Goal: Complete application form: Complete application form

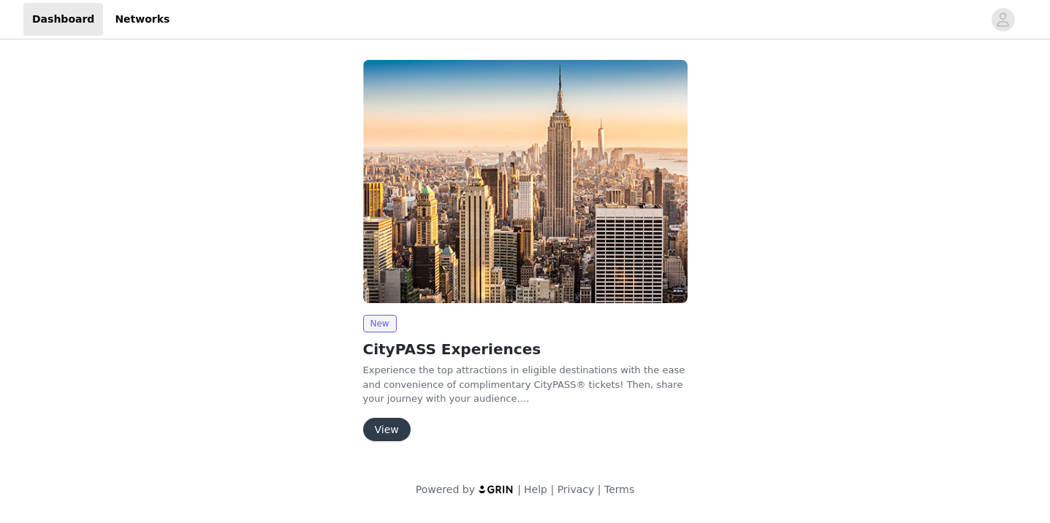
click at [382, 424] on button "View" at bounding box center [386, 429] width 47 height 23
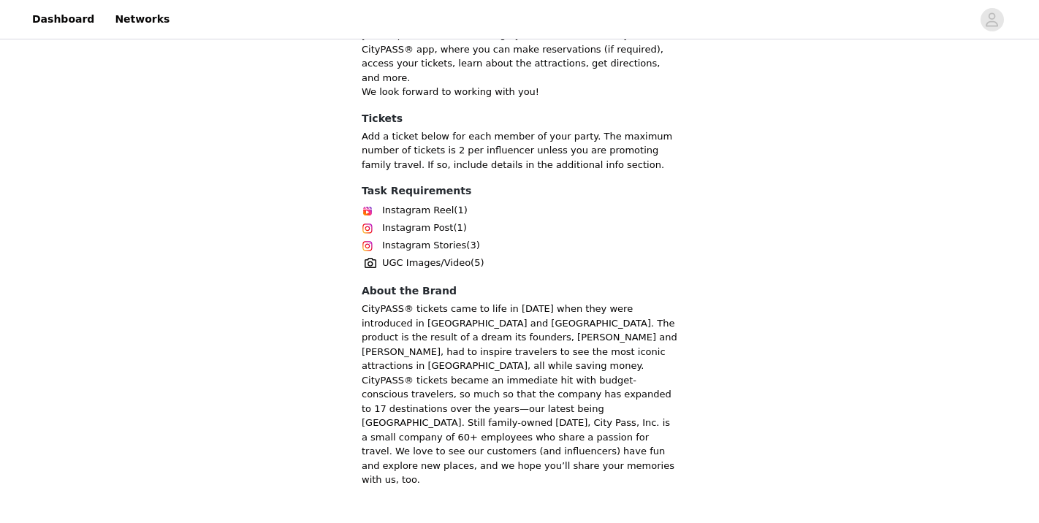
scroll to position [446, 0]
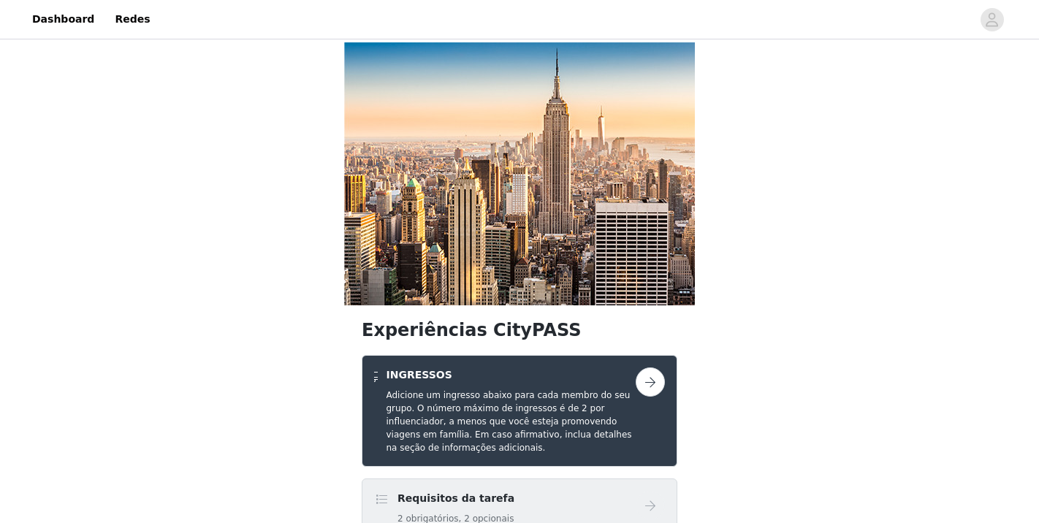
click at [649, 384] on button "button" at bounding box center [650, 381] width 29 height 29
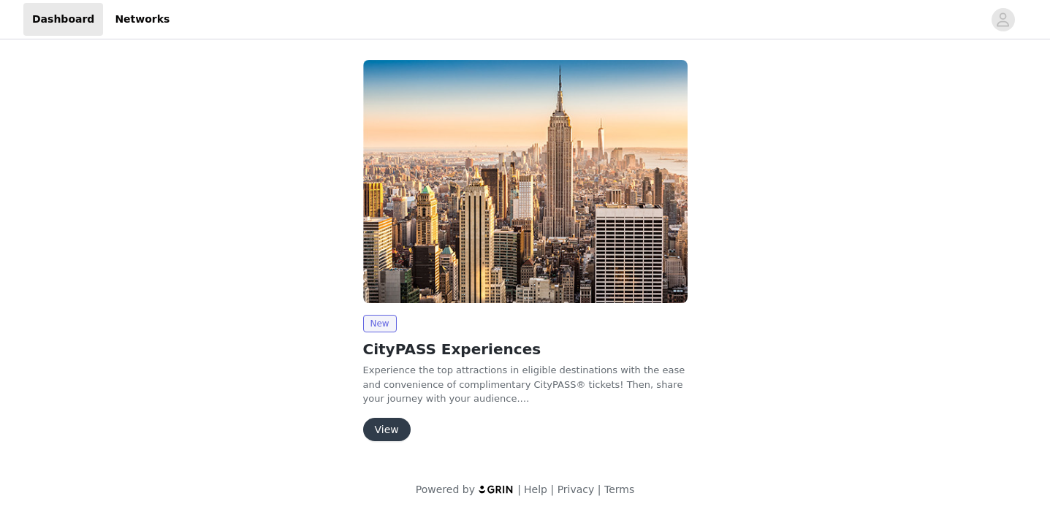
click at [398, 427] on button "View" at bounding box center [386, 429] width 47 height 23
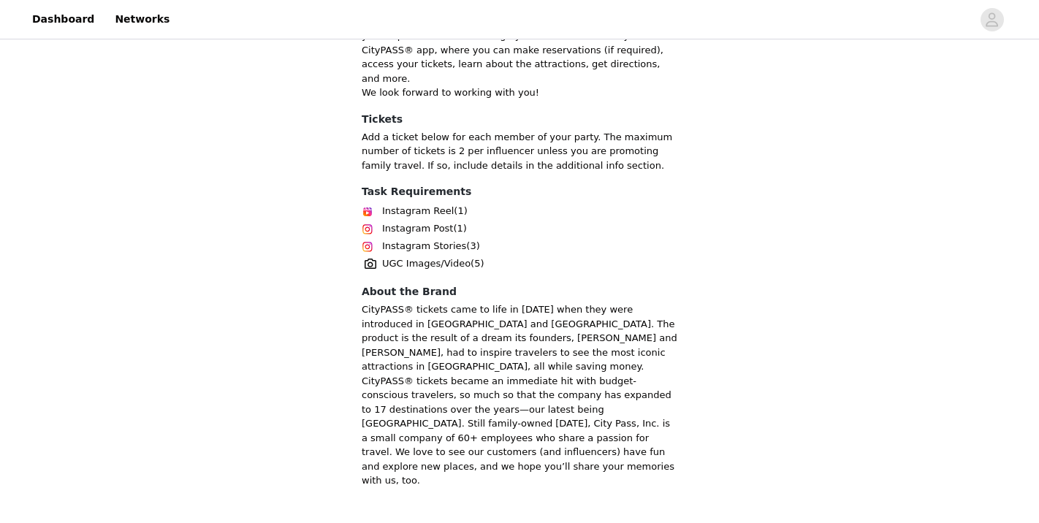
scroll to position [446, 0]
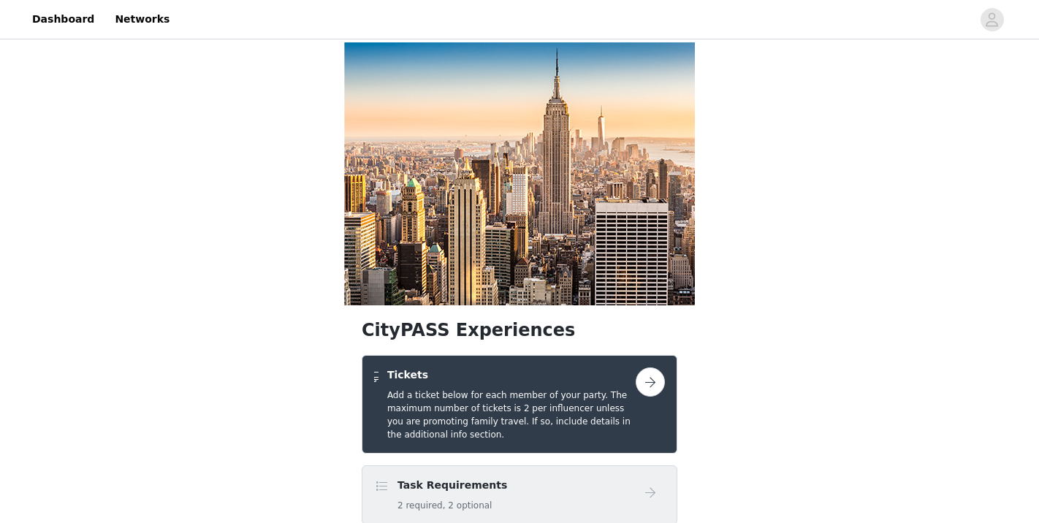
click at [644, 384] on button "button" at bounding box center [650, 381] width 29 height 29
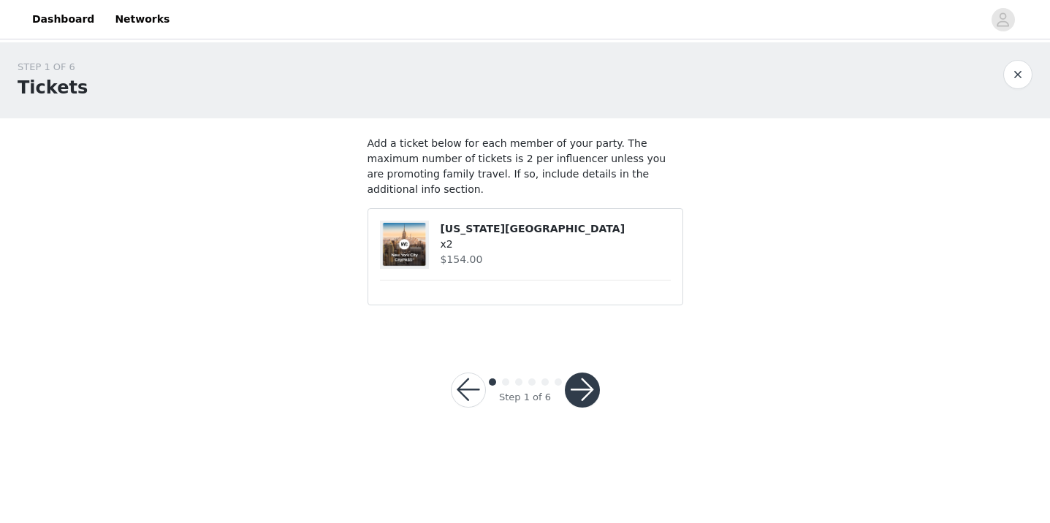
click at [584, 373] on button "button" at bounding box center [582, 390] width 35 height 35
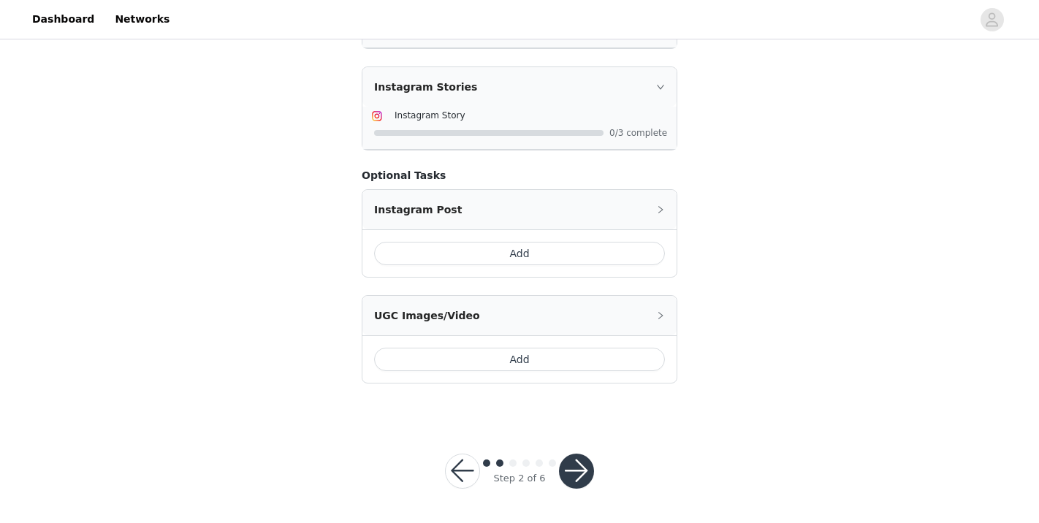
scroll to position [390, 0]
click at [579, 476] on button "button" at bounding box center [576, 472] width 35 height 35
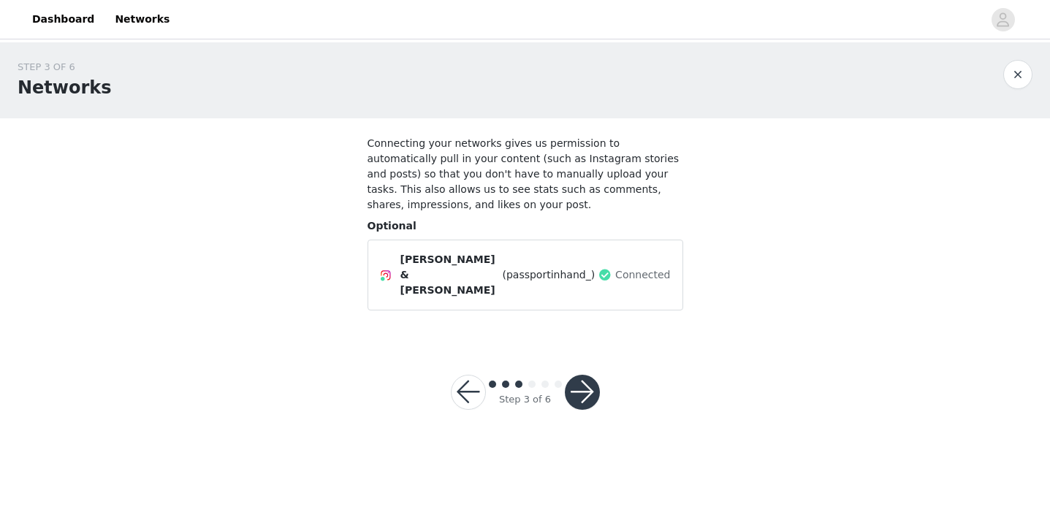
click at [578, 378] on button "button" at bounding box center [582, 392] width 35 height 35
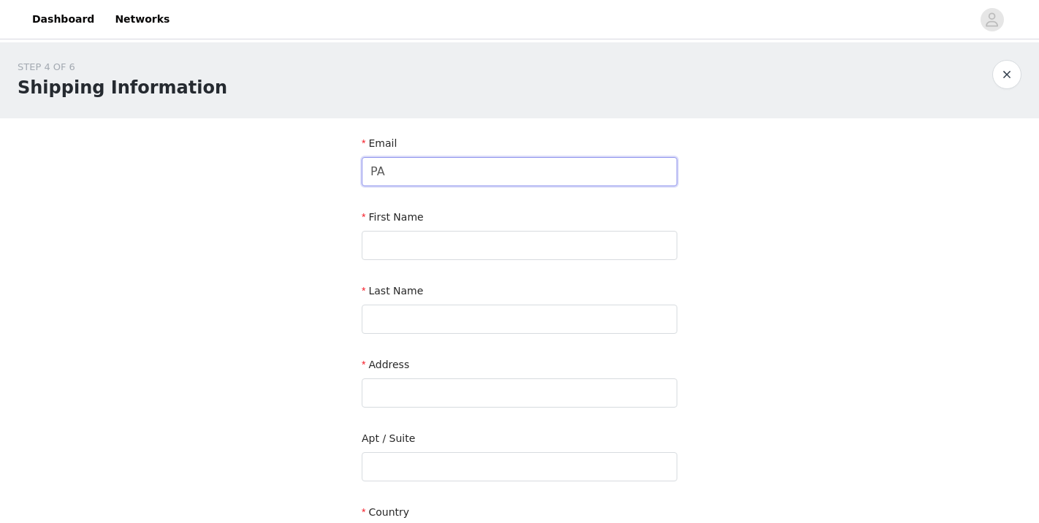
type input "P"
paste input "[EMAIL_ADDRESS][DOMAIN_NAME]"
type input "[EMAIL_ADDRESS][DOMAIN_NAME]"
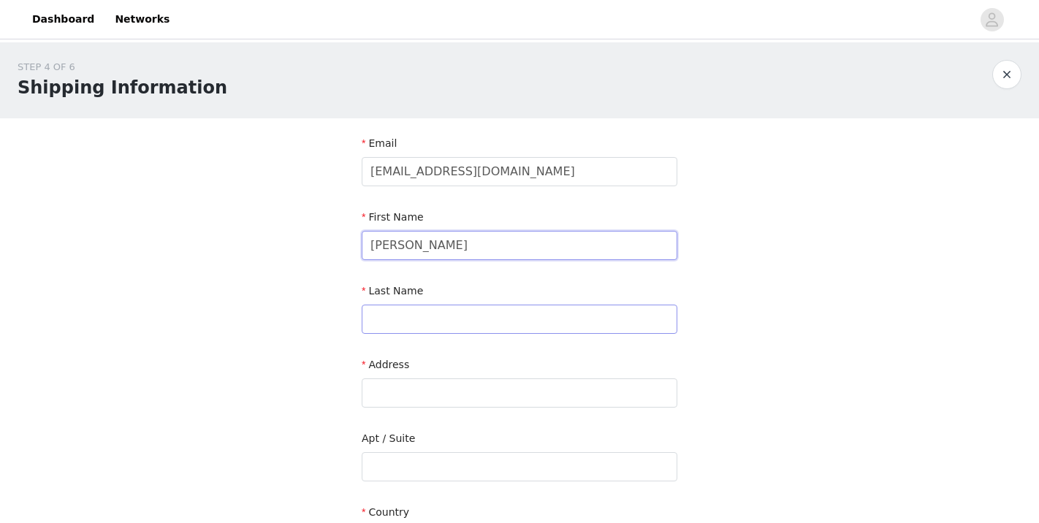
type input "[PERSON_NAME]"
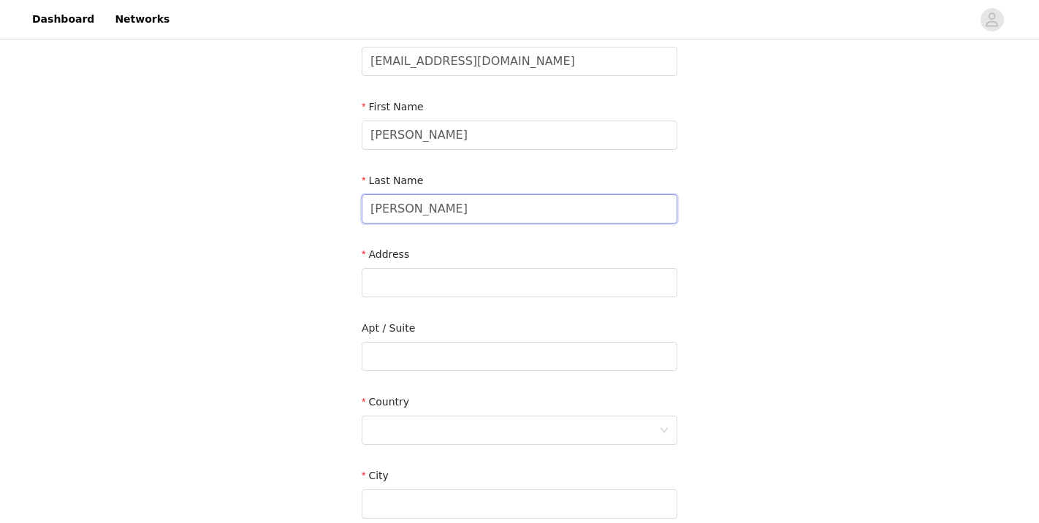
scroll to position [143, 0]
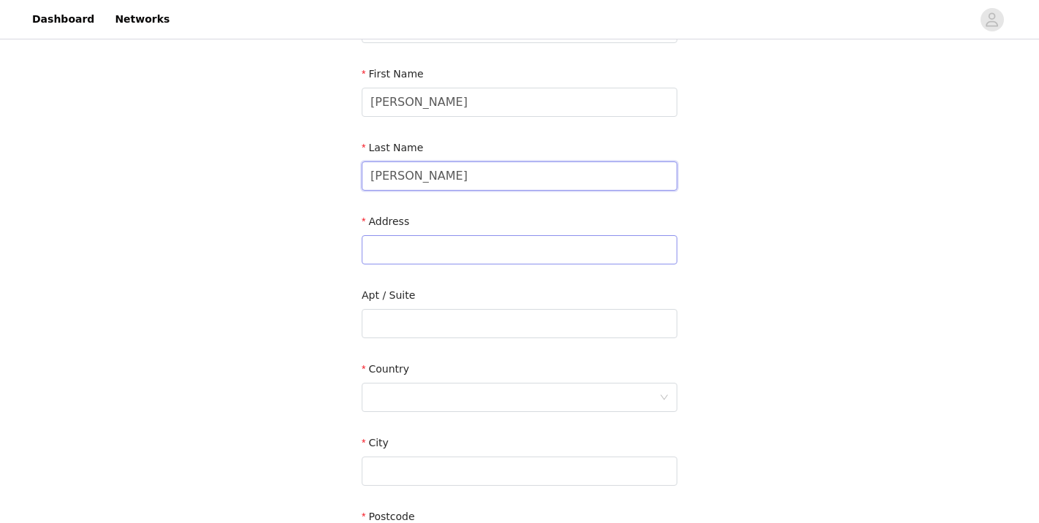
type input "[PERSON_NAME]"
type input "[GEOGRAPHIC_DATA]"
click at [609, 289] on div "Apt / Suite" at bounding box center [520, 298] width 316 height 21
click at [413, 396] on div at bounding box center [514, 398] width 289 height 28
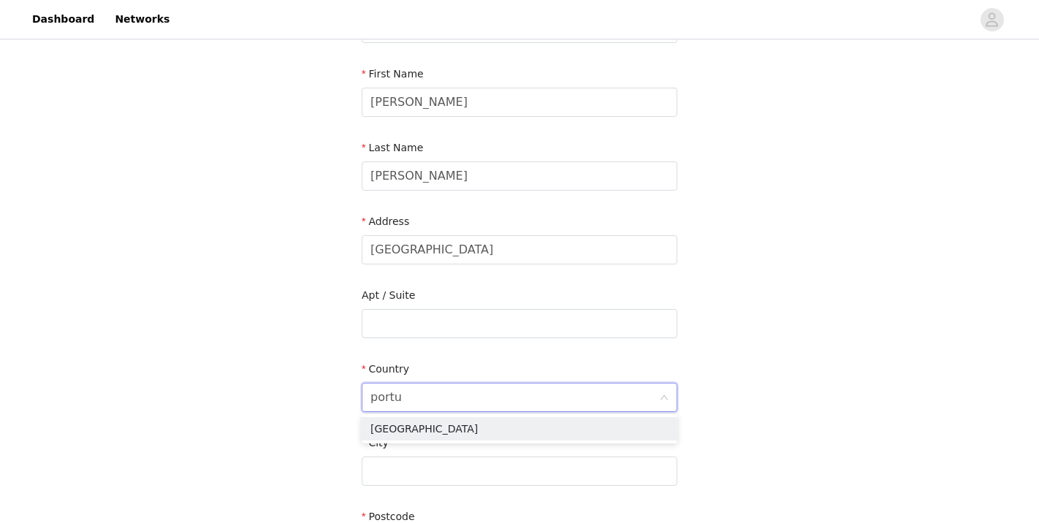
type input "portug"
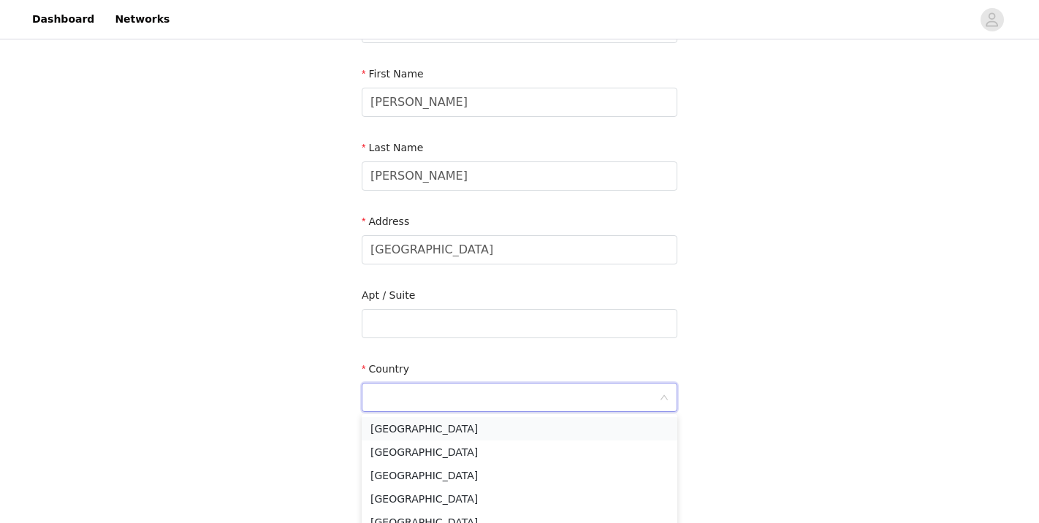
type input "[GEOGRAPHIC_DATA]"
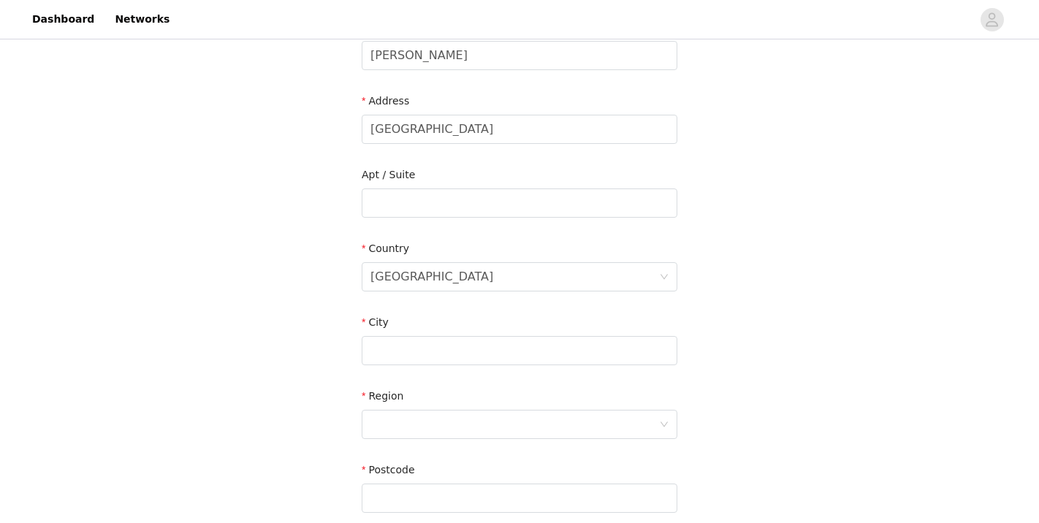
scroll to position [267, 0]
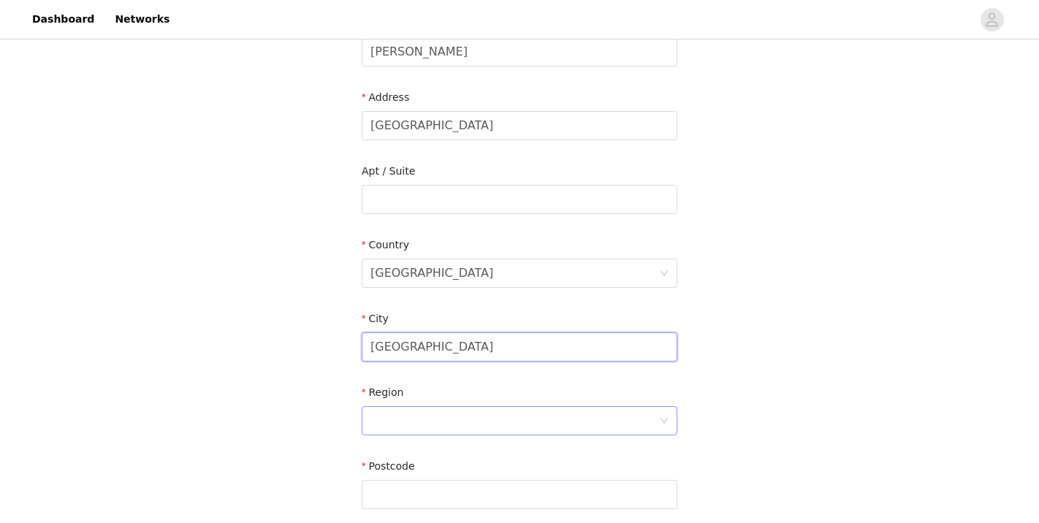
type input "[GEOGRAPHIC_DATA]"
click at [404, 416] on div at bounding box center [514, 421] width 289 height 28
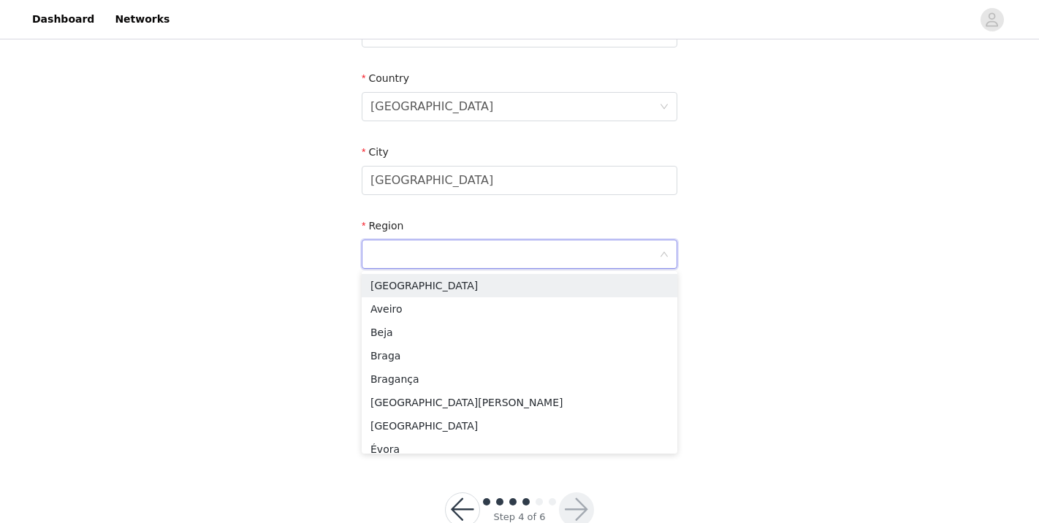
scroll to position [435, 0]
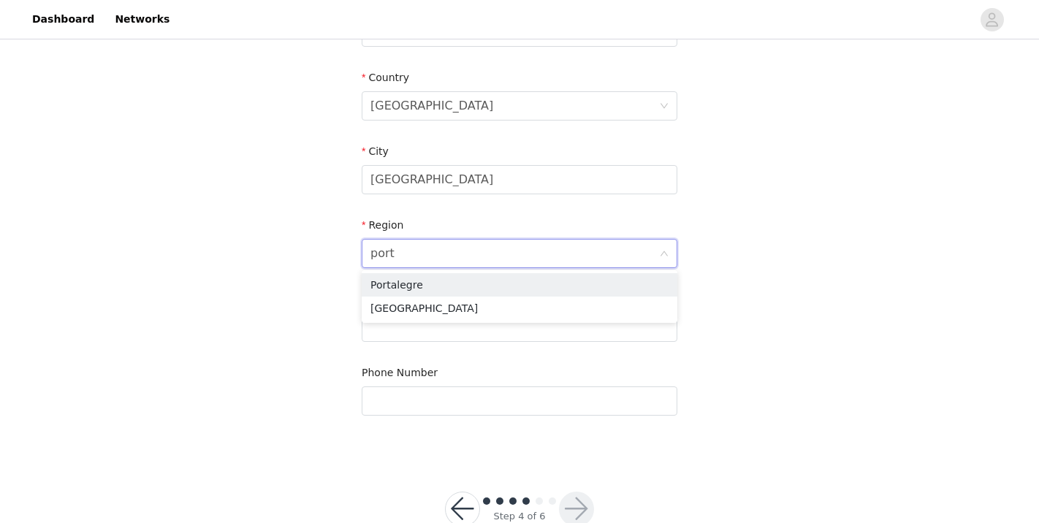
type input "[GEOGRAPHIC_DATA]"
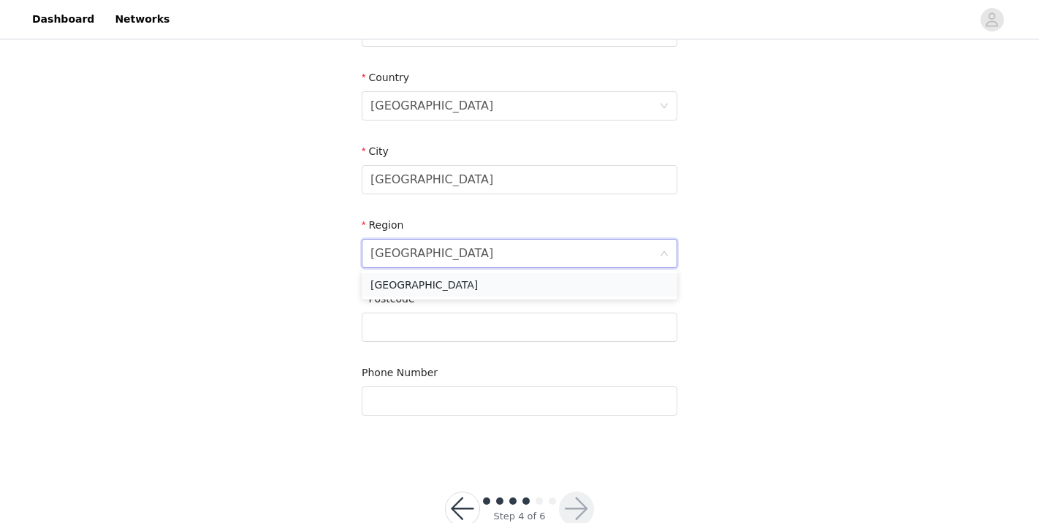
click at [411, 287] on li "[GEOGRAPHIC_DATA]" at bounding box center [520, 284] width 316 height 23
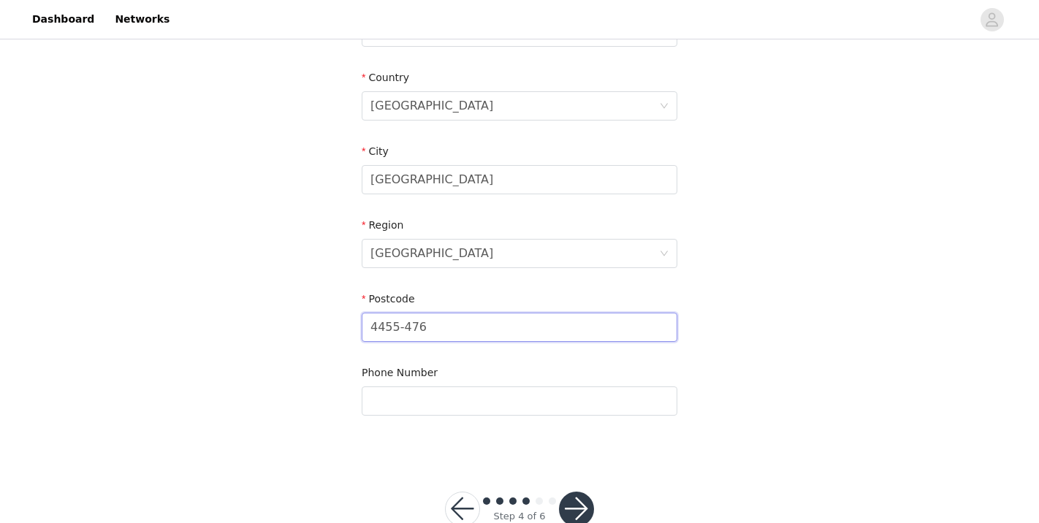
type input "4455-476"
click at [322, 360] on div "STEP 4 OF 6 Shipping Information Email [EMAIL_ADDRESS][DOMAIN_NAME] First Name …" at bounding box center [519, 32] width 1039 height 849
type input "[PHONE_NUMBER]"
click at [579, 496] on button "button" at bounding box center [576, 509] width 35 height 35
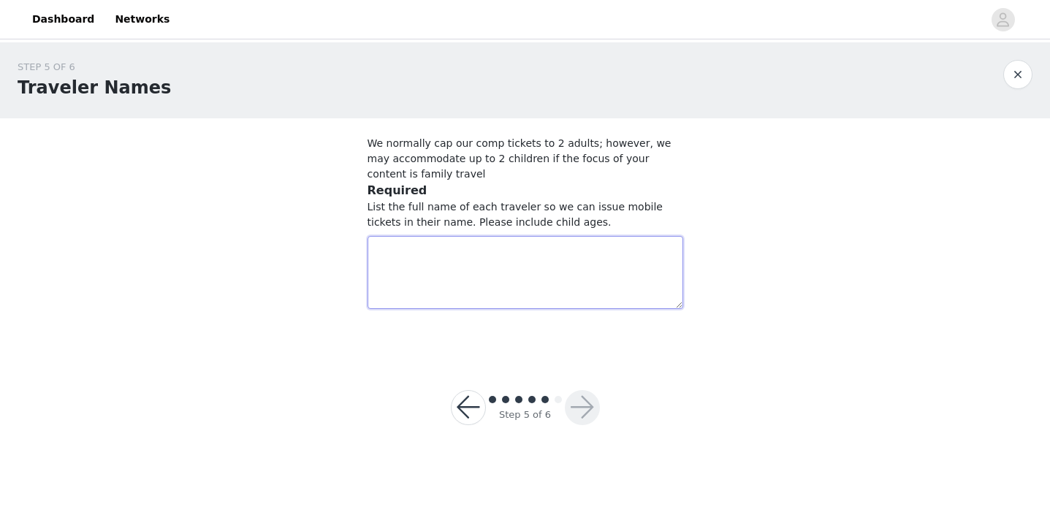
click at [487, 258] on textarea at bounding box center [525, 272] width 316 height 73
type textarea "[PERSON_NAME] [PERSON_NAME] [PERSON_NAME]"
click at [583, 411] on button "button" at bounding box center [582, 407] width 35 height 35
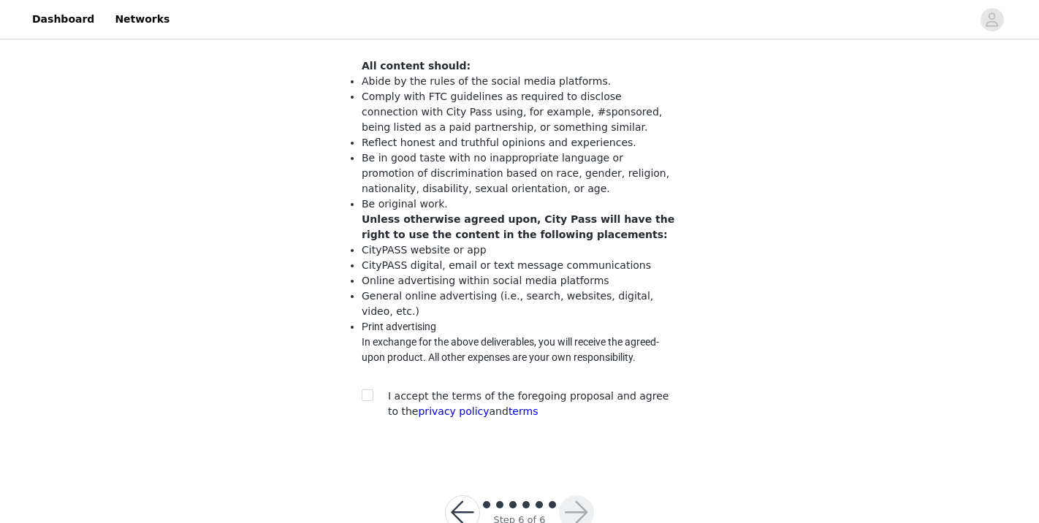
scroll to position [144, 0]
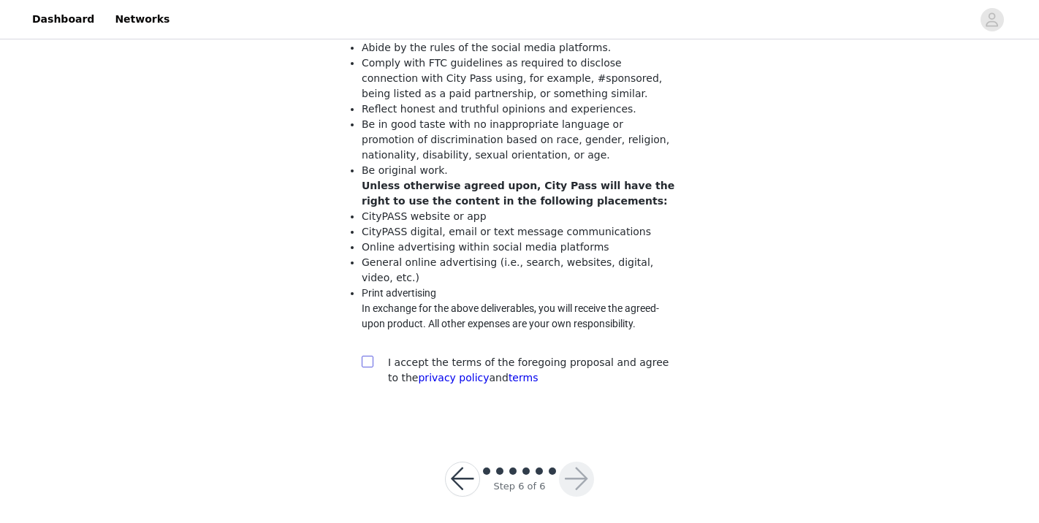
click at [367, 366] on input "checkbox" at bounding box center [367, 361] width 10 height 10
checkbox input "true"
click at [568, 496] on button "button" at bounding box center [576, 479] width 35 height 35
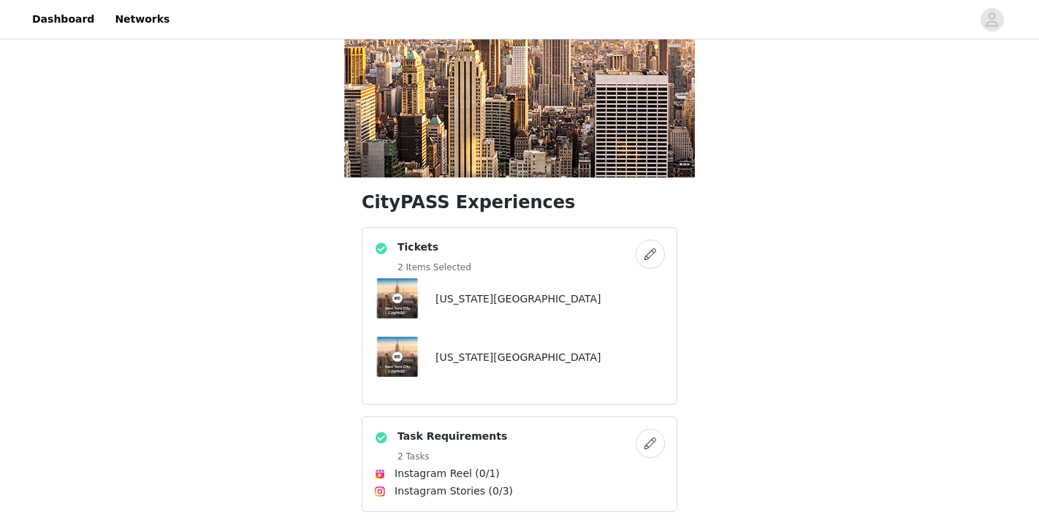
scroll to position [142, 0]
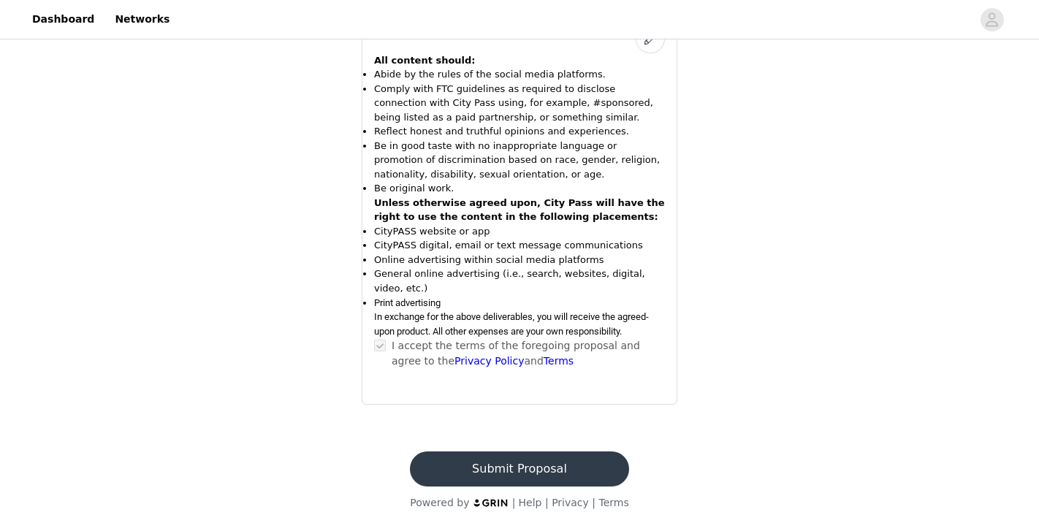
click at [509, 459] on button "Submit Proposal" at bounding box center [519, 468] width 218 height 35
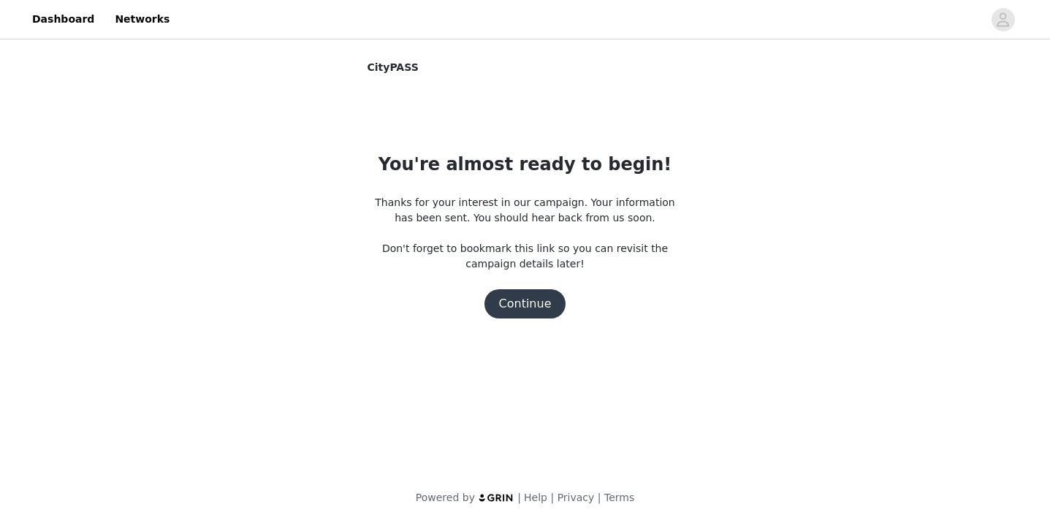
click at [537, 305] on button "Continue" at bounding box center [525, 303] width 82 height 29
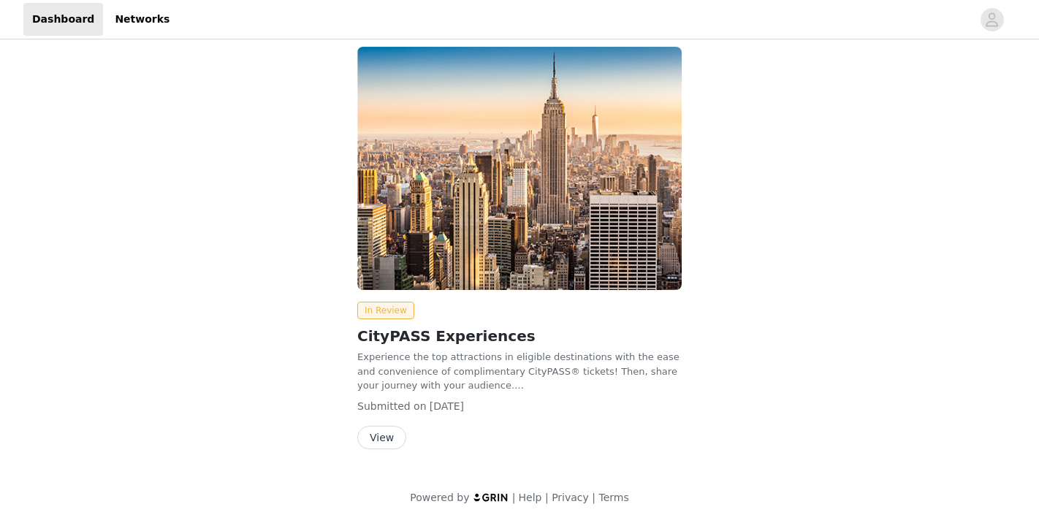
click at [381, 436] on button "View" at bounding box center [381, 437] width 49 height 23
